Goal: Book appointment/travel/reservation

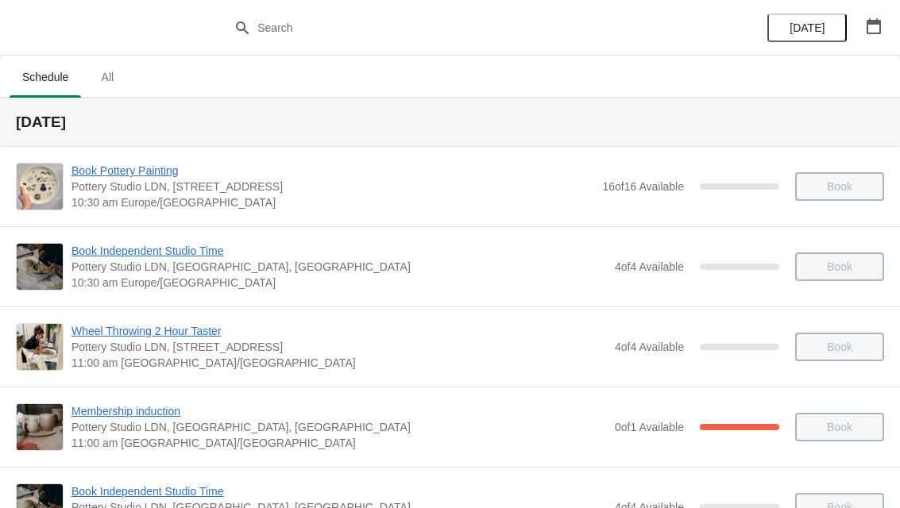
click at [879, 32] on icon "button" at bounding box center [874, 26] width 16 height 16
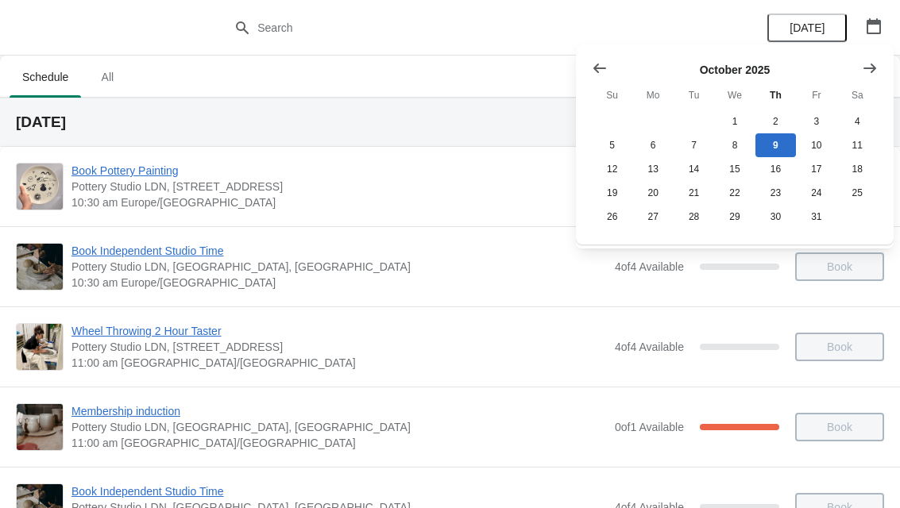
click at [860, 69] on button "Show next month, November 2025" at bounding box center [869, 68] width 29 height 29
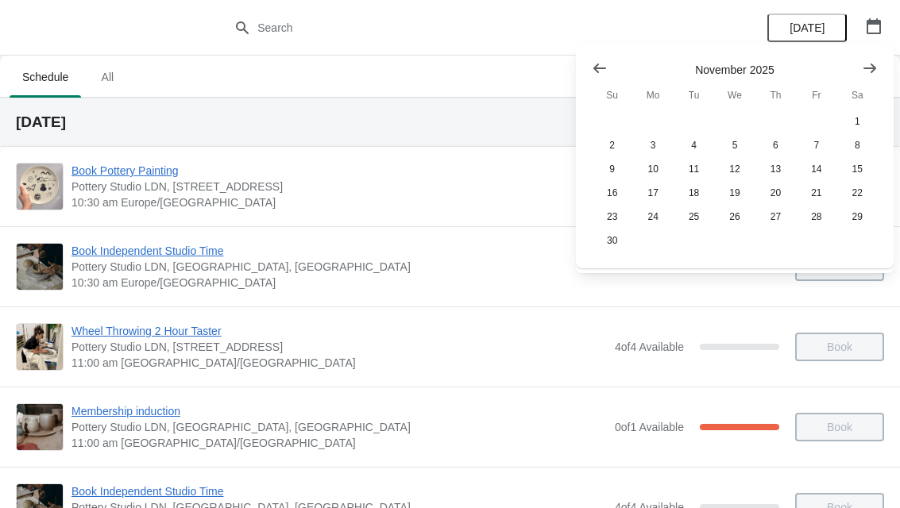
click at [856, 68] on button "Show next month, December 2025" at bounding box center [869, 68] width 29 height 29
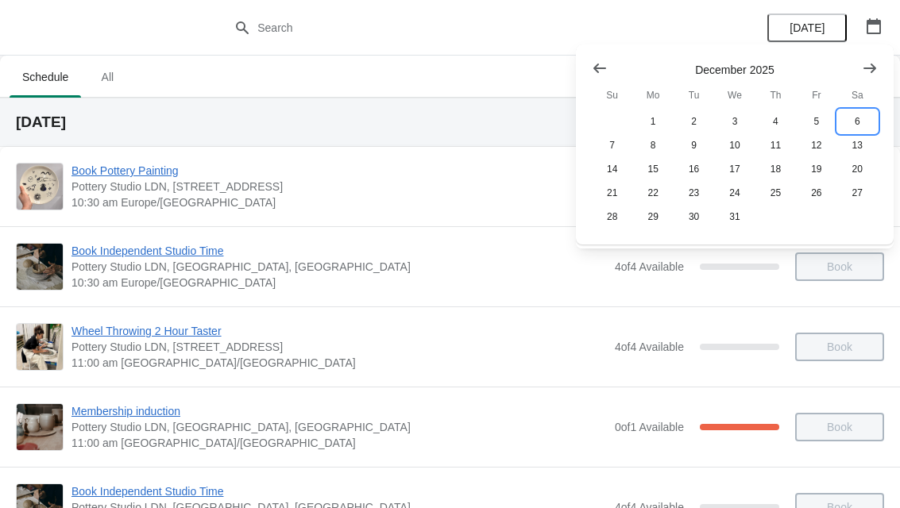
click at [858, 126] on button "6" at bounding box center [857, 122] width 41 height 24
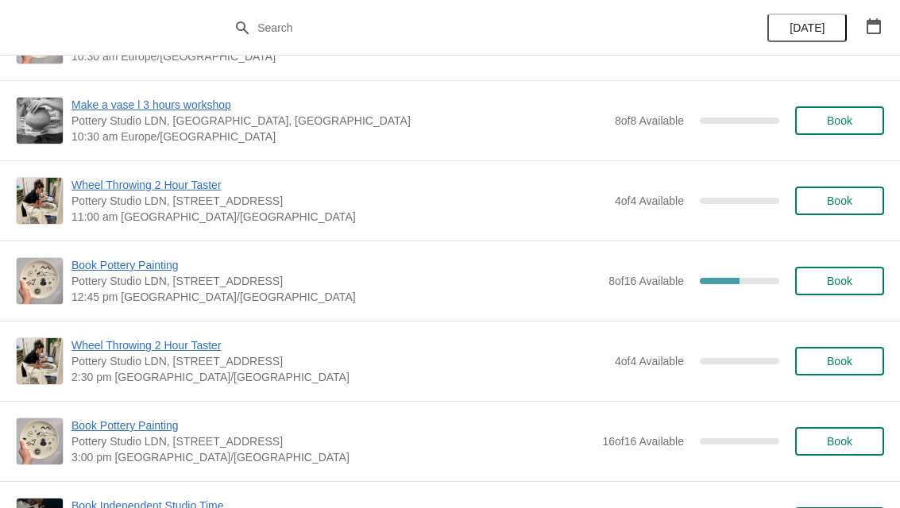
scroll to position [149, 0]
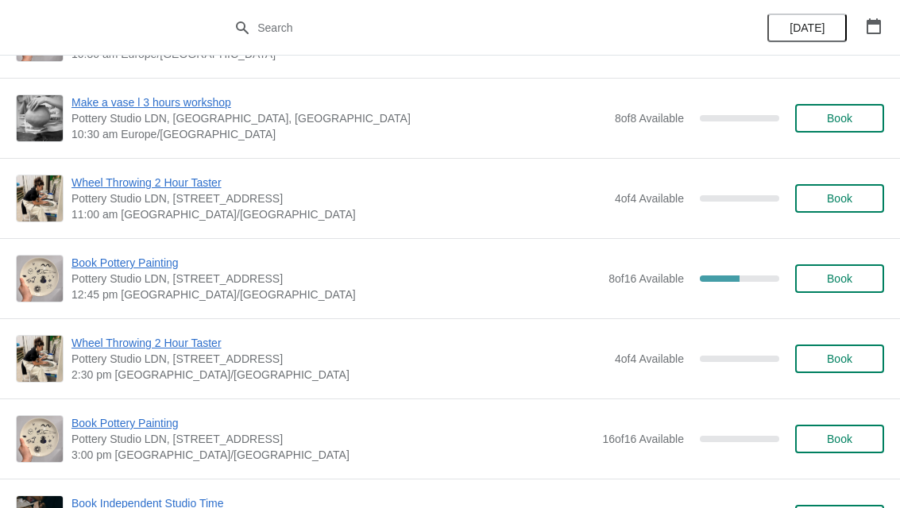
click at [846, 276] on span "Book" at bounding box center [839, 278] width 25 height 13
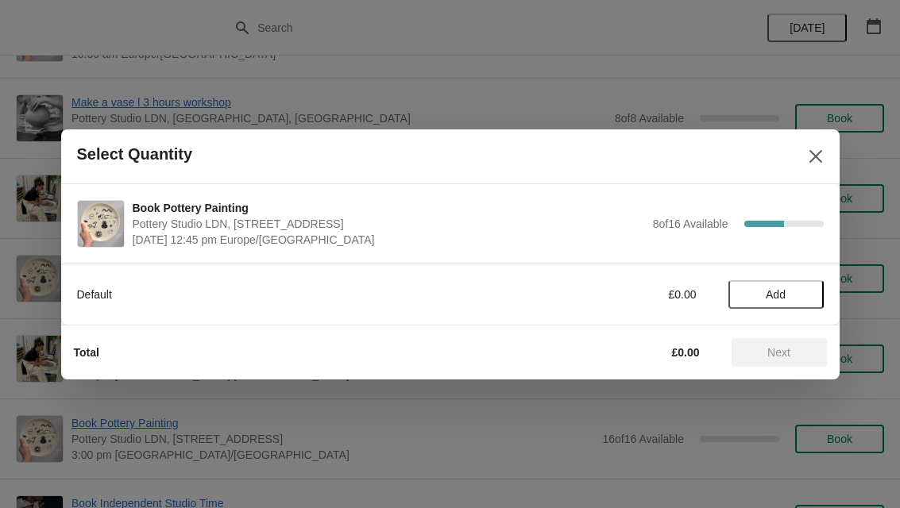
click at [794, 292] on span "Add" at bounding box center [776, 294] width 67 height 13
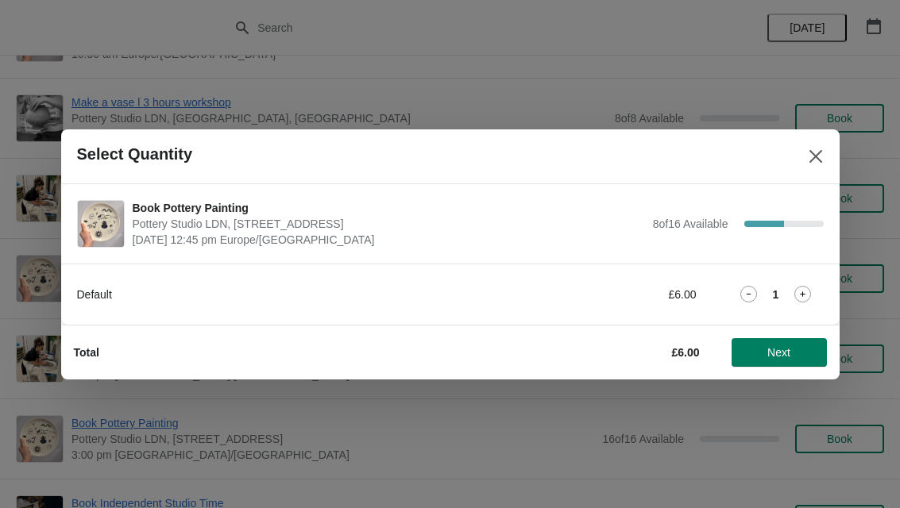
click at [821, 294] on div "1" at bounding box center [775, 294] width 95 height 17
click at [810, 295] on icon at bounding box center [802, 294] width 17 height 17
click at [806, 292] on icon at bounding box center [802, 294] width 17 height 17
click at [807, 298] on icon at bounding box center [802, 294] width 17 height 17
click at [803, 297] on icon at bounding box center [802, 294] width 17 height 17
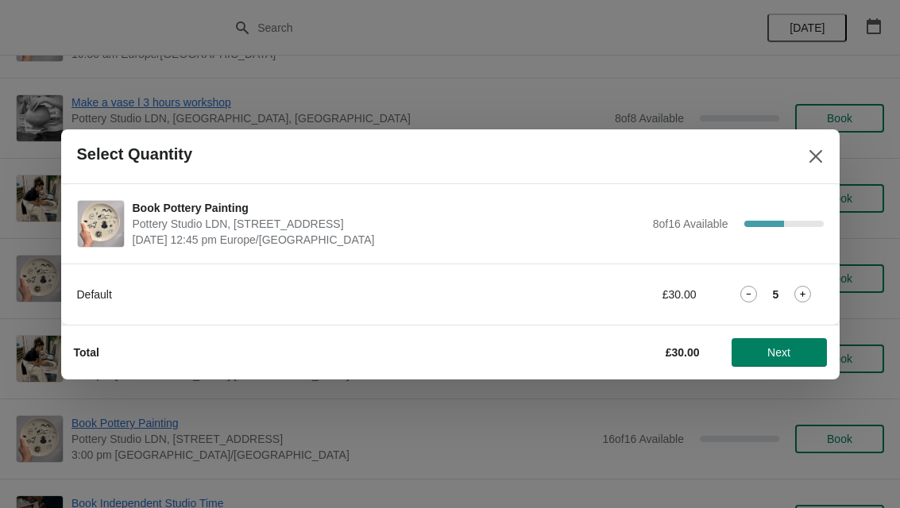
click at [807, 295] on icon at bounding box center [802, 294] width 17 height 17
click at [781, 353] on span "Next" at bounding box center [778, 352] width 23 height 13
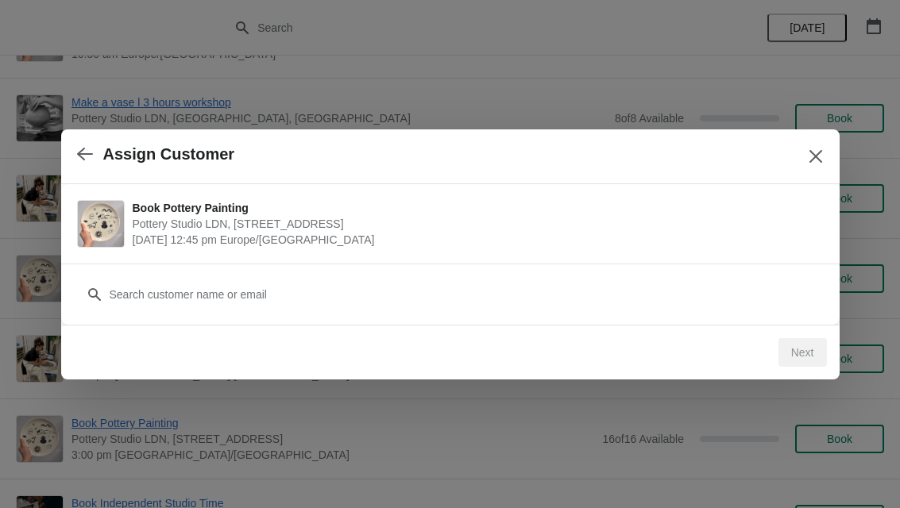
click at [705, 273] on div "Customer" at bounding box center [450, 287] width 747 height 44
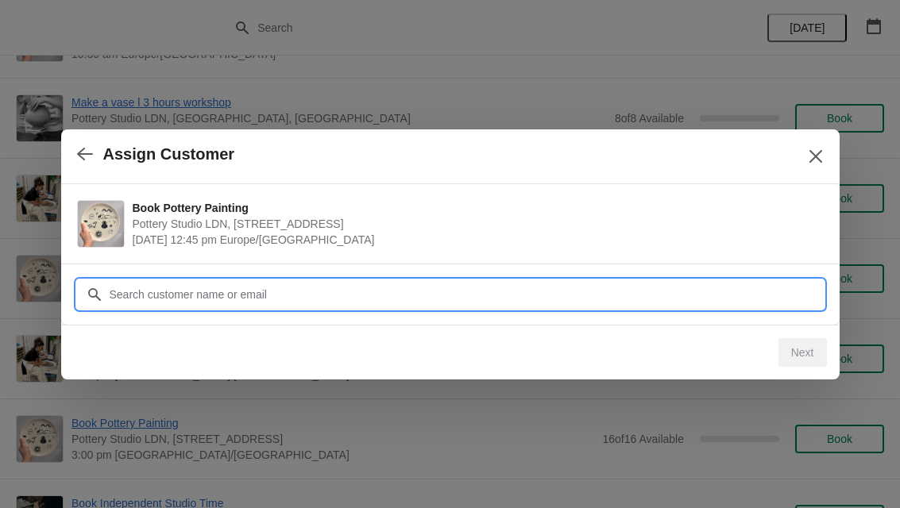
click at [272, 299] on input "Customer" at bounding box center [466, 294] width 715 height 29
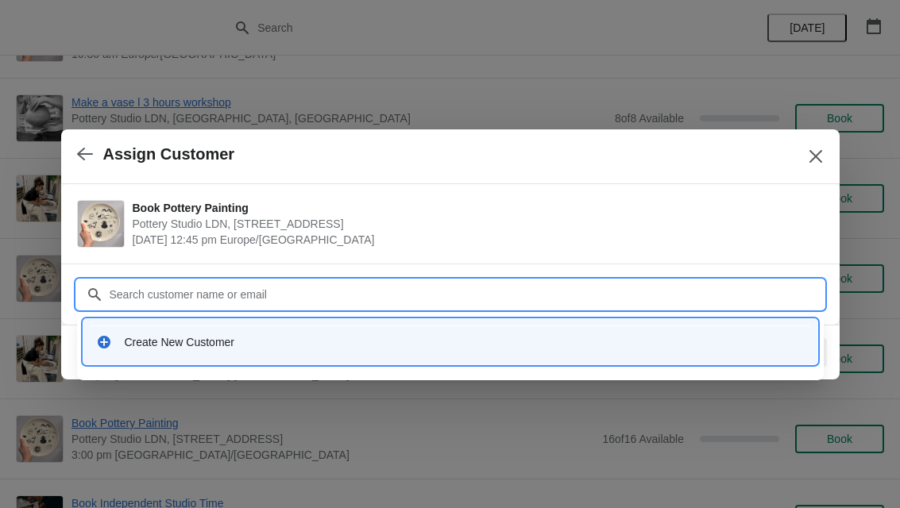
click at [345, 353] on div "Create New Customer" at bounding box center [450, 342] width 721 height 33
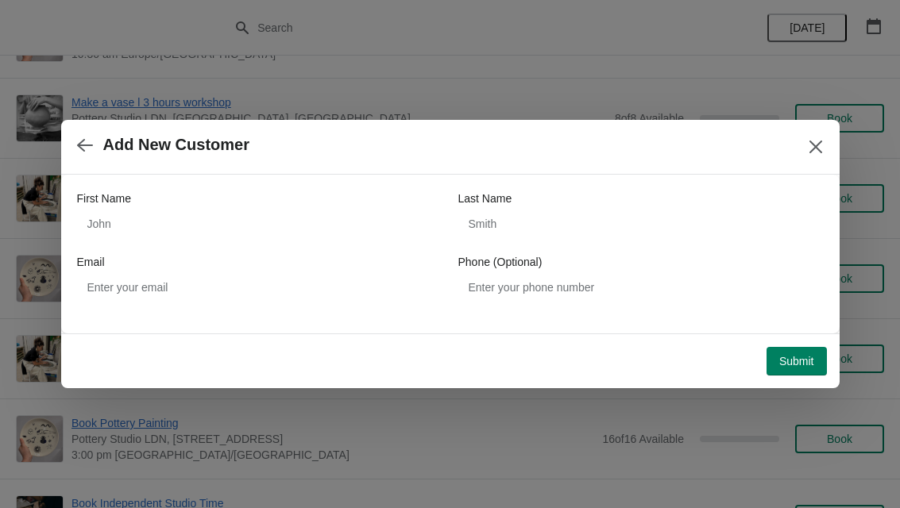
click at [73, 155] on button "button" at bounding box center [85, 144] width 29 height 31
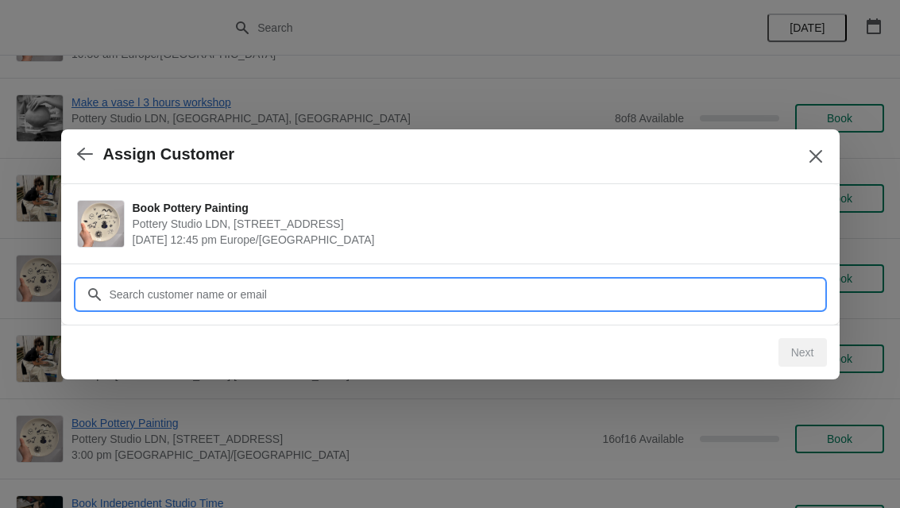
click at [249, 293] on input "Customer" at bounding box center [466, 294] width 715 height 29
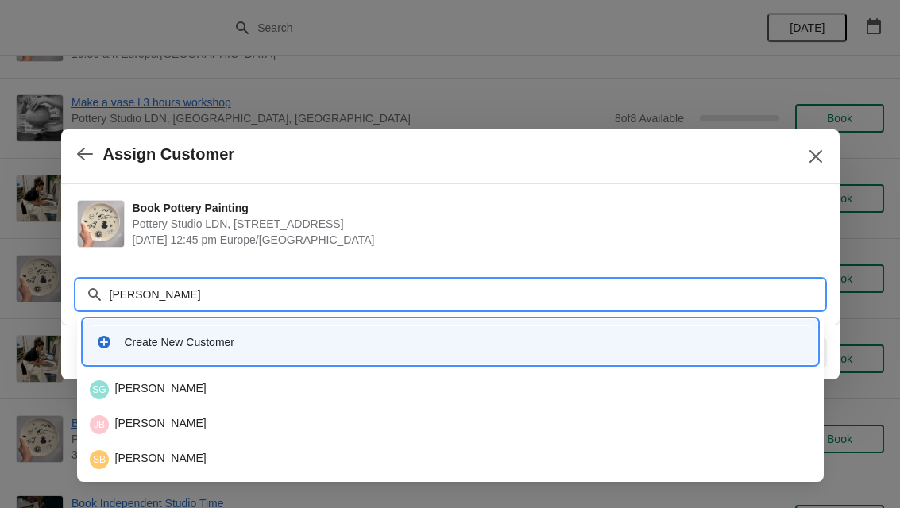
type input "[PERSON_NAME]"
click at [819, 153] on icon "Close" at bounding box center [815, 155] width 13 height 13
